Goal: Task Accomplishment & Management: Use online tool/utility

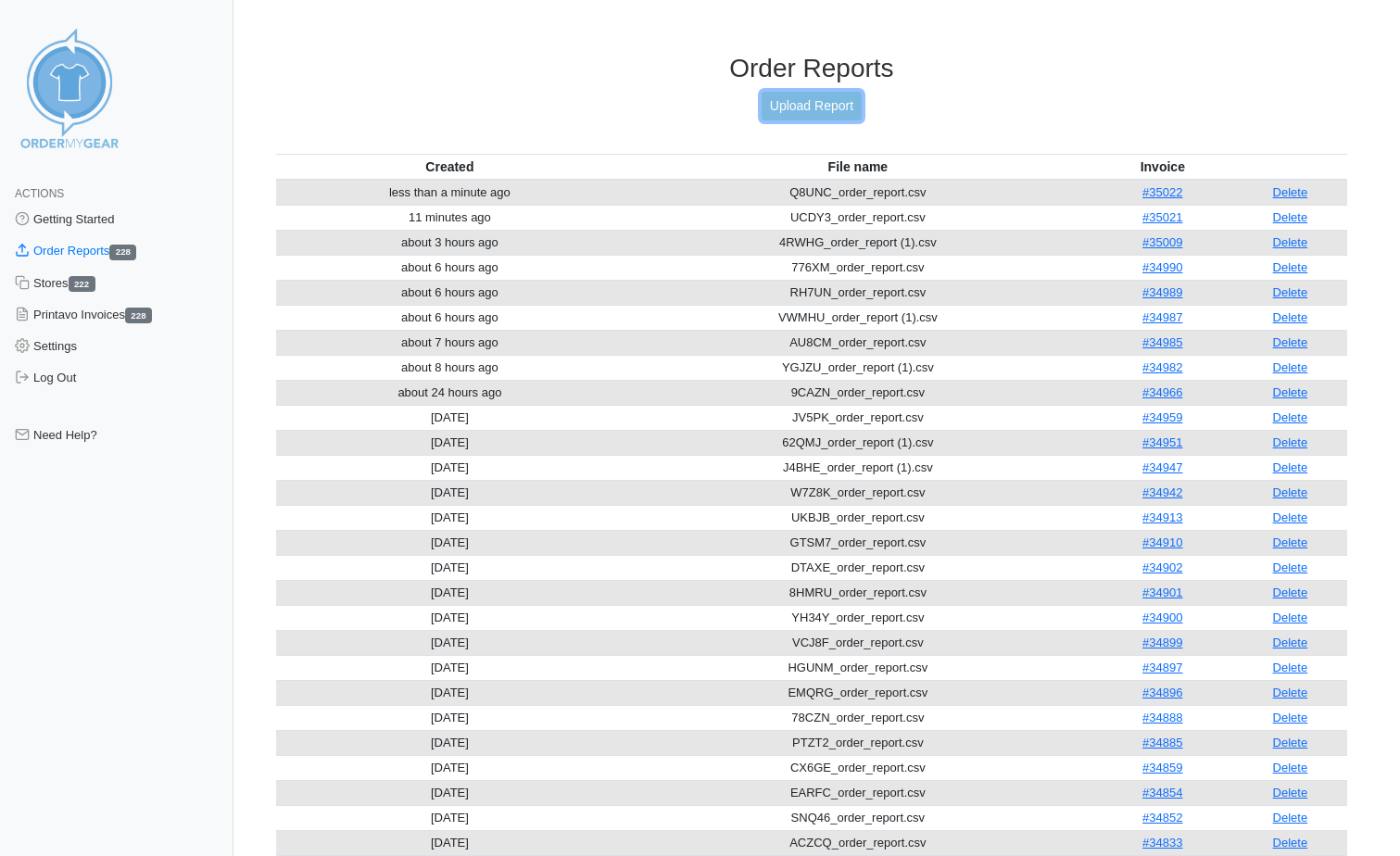
click at [800, 111] on link "Upload Report" at bounding box center [812, 106] width 100 height 29
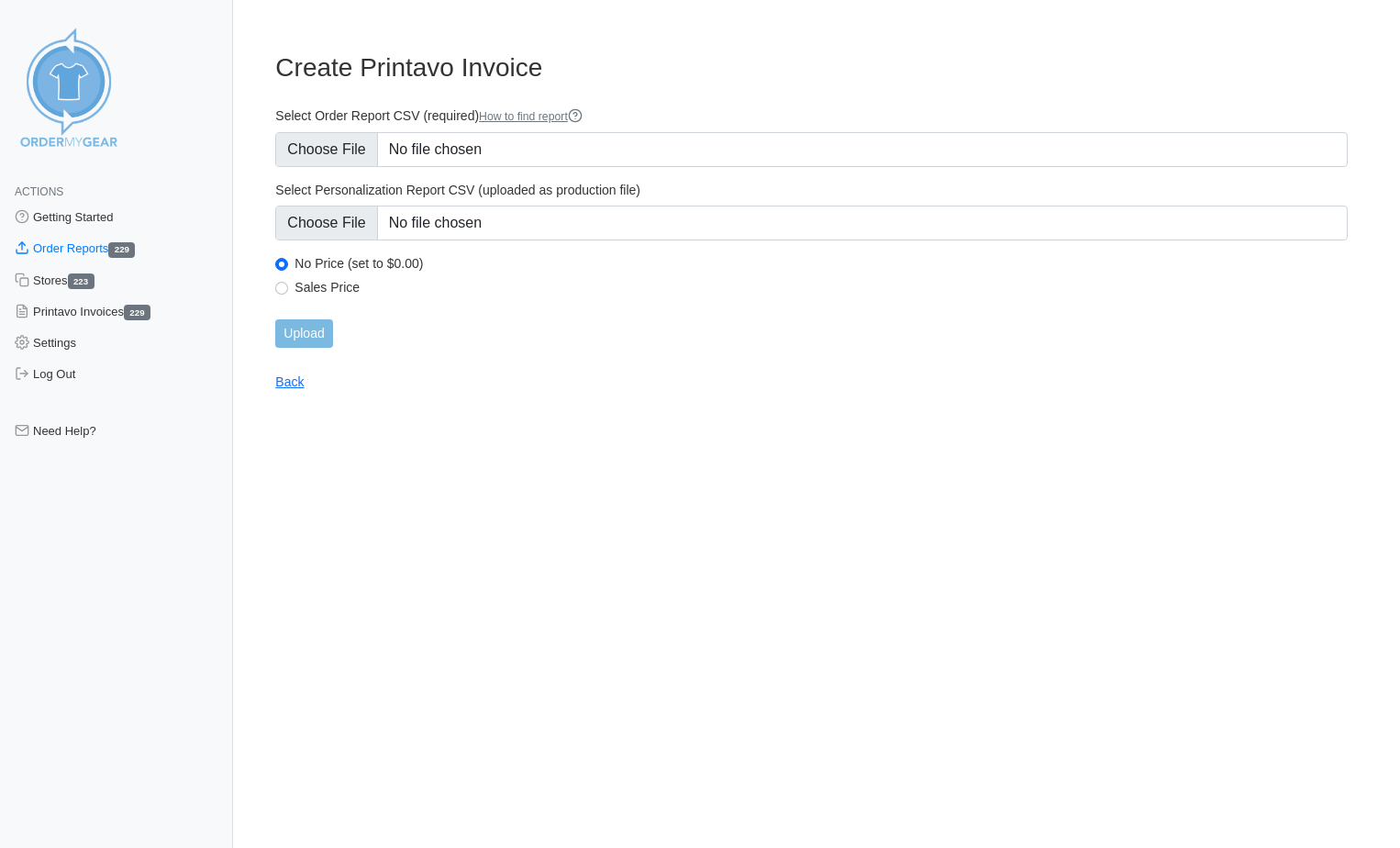
type input "C:\fakepath\CGBXV_order_report.csv"
click at [324, 328] on input "Upload" at bounding box center [303, 333] width 57 height 29
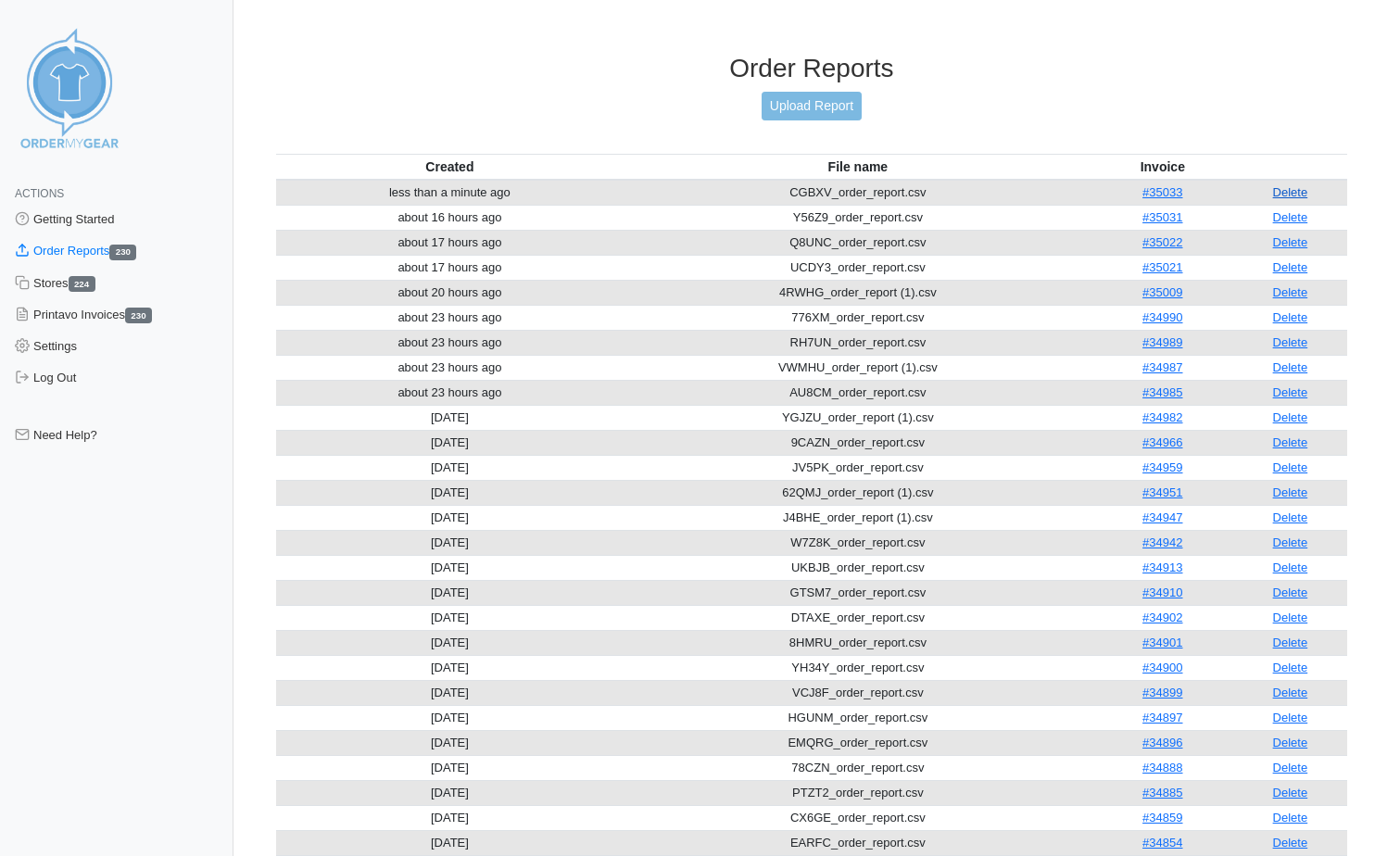
click at [1288, 189] on link "Delete" at bounding box center [1291, 192] width 36 height 14
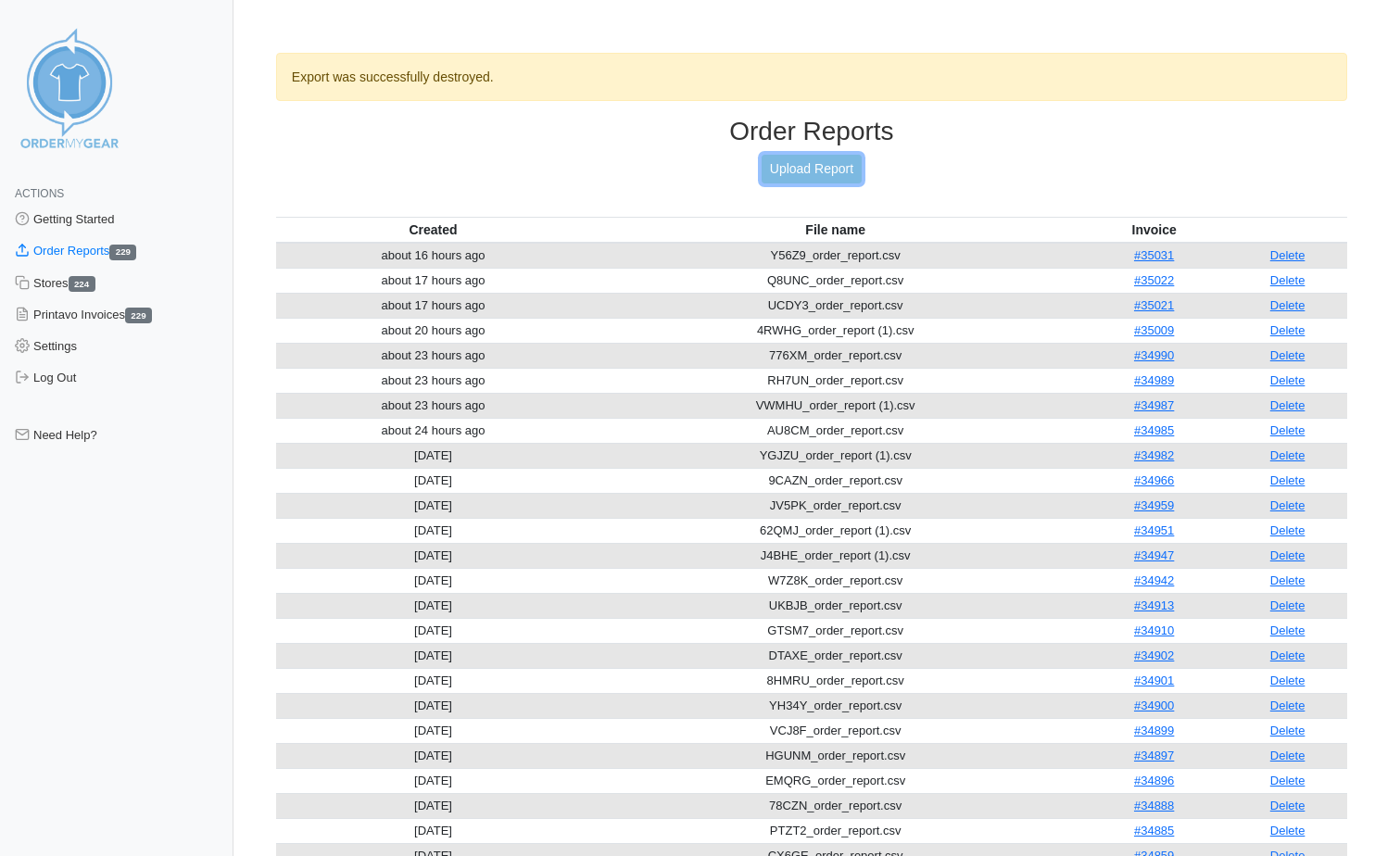
click at [855, 170] on link "Upload Report" at bounding box center [812, 169] width 100 height 29
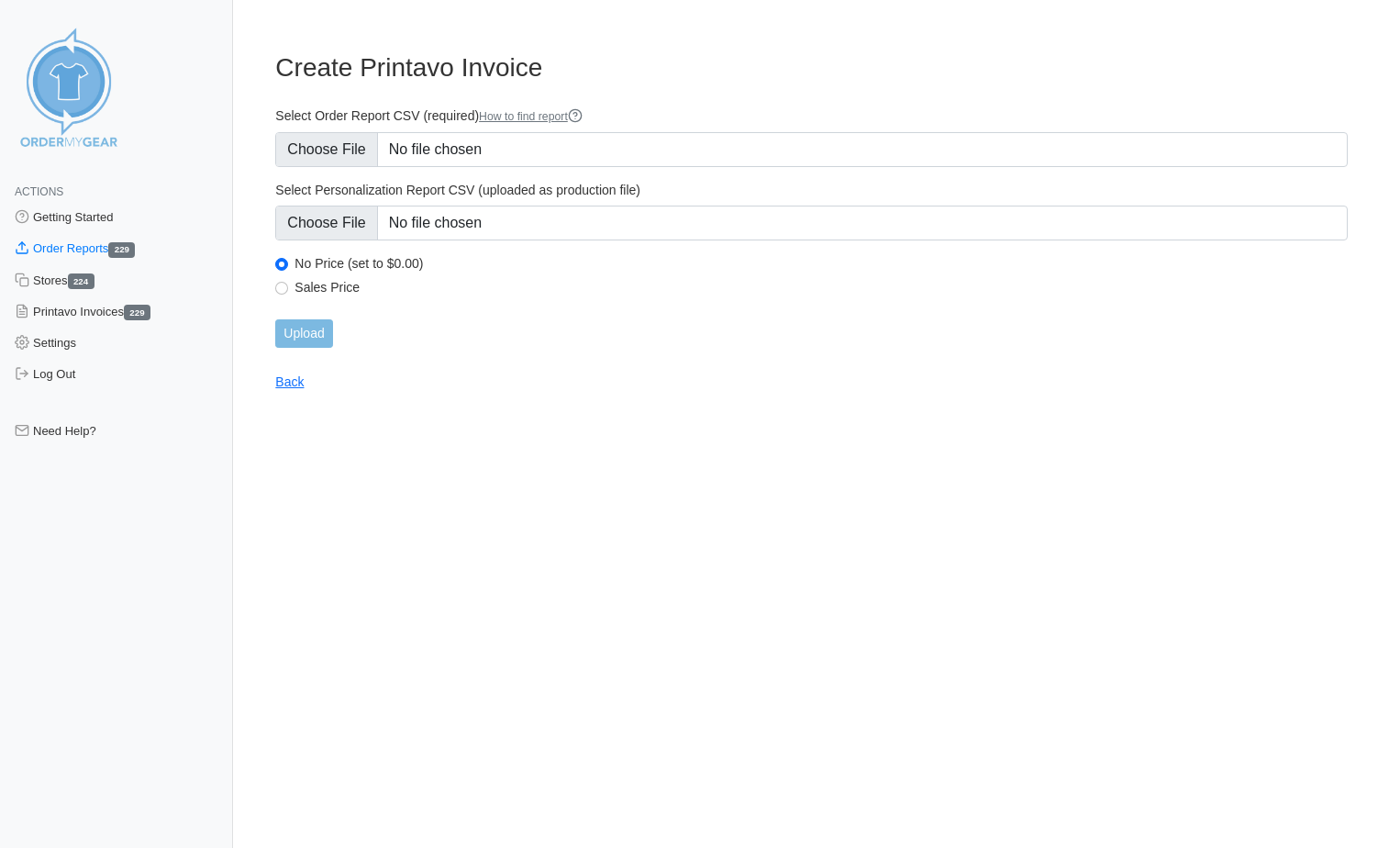
type input "C:\fakepath\CGBXV_order_report.csv"
click at [294, 325] on input "Upload" at bounding box center [303, 333] width 57 height 29
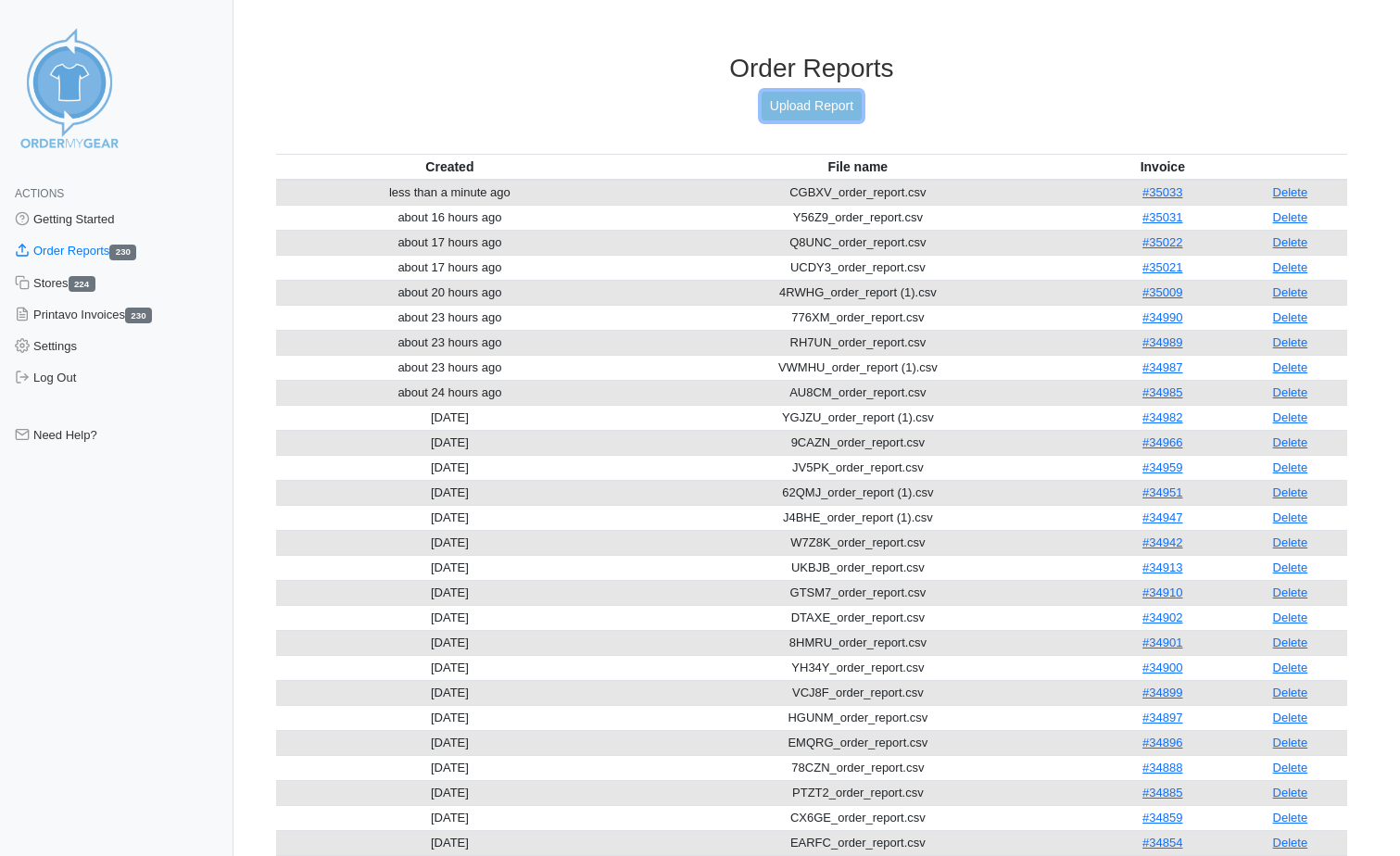
click at [795, 104] on link "Upload Report" at bounding box center [812, 106] width 100 height 29
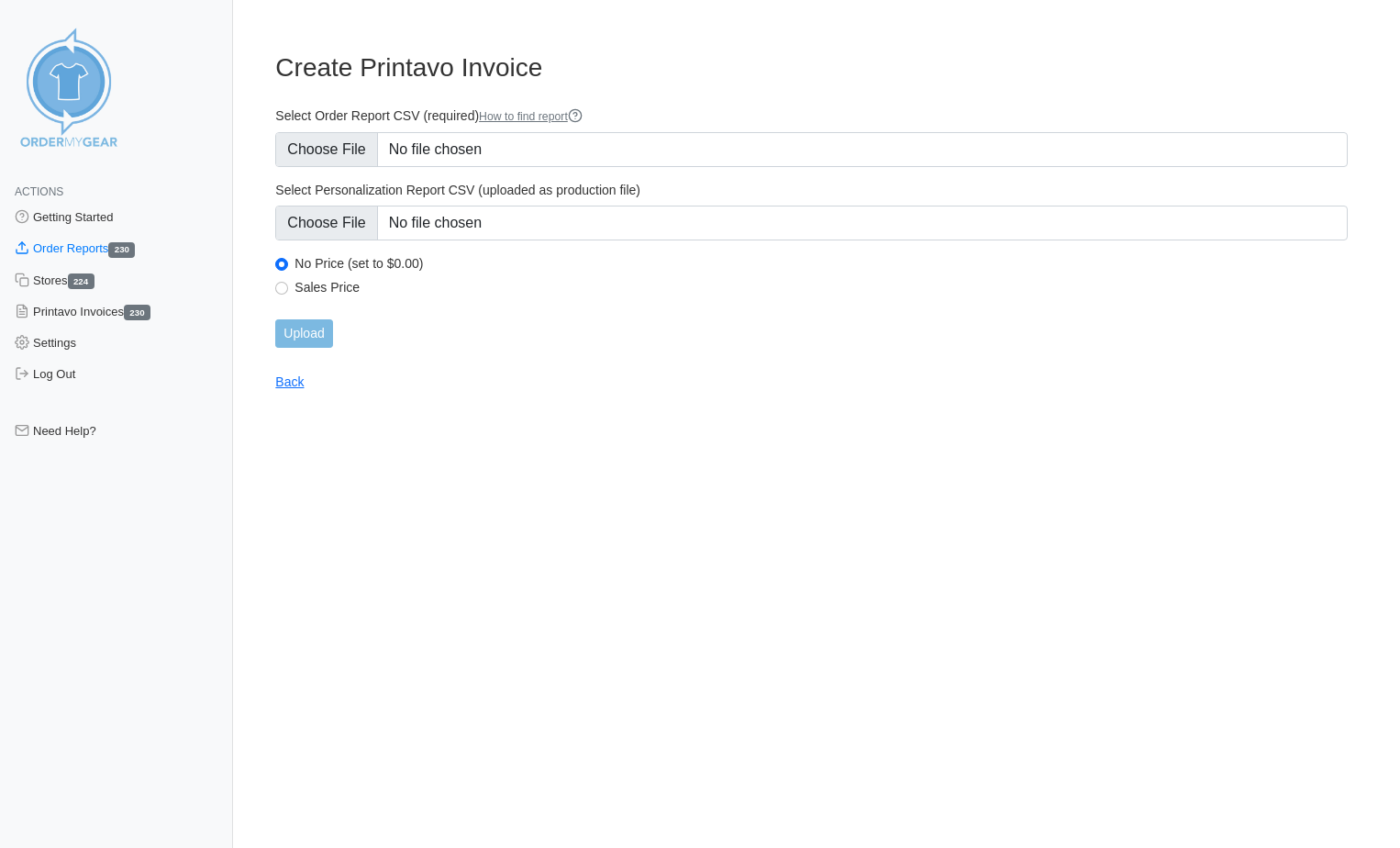
type input "C:\fakepath\HWDMA_order_report.csv"
click at [331, 343] on input "Upload" at bounding box center [303, 333] width 57 height 29
